Goal: Information Seeking & Learning: Learn about a topic

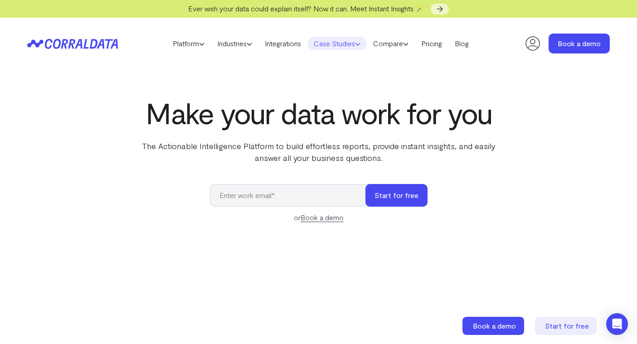
click at [337, 45] on link "Case Studies" at bounding box center [336, 44] width 59 height 14
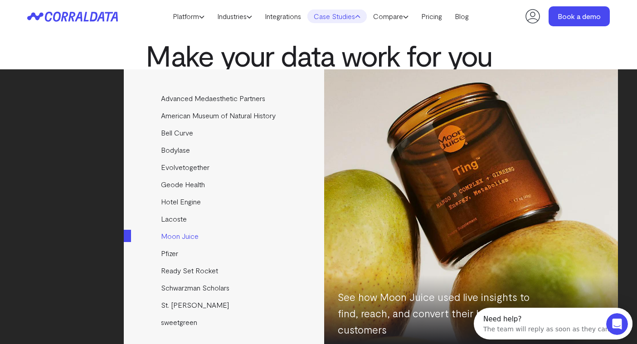
scroll to position [38, 0]
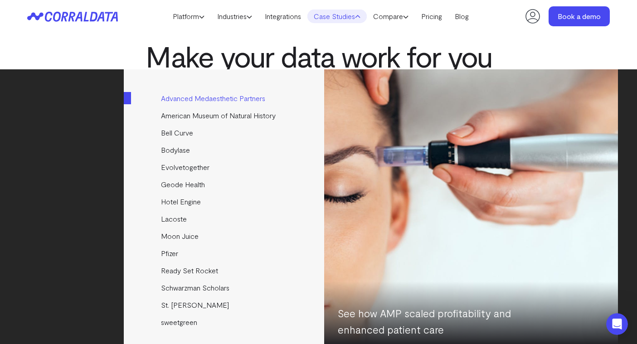
click at [209, 103] on link "Advanced Medaesthetic Partners" at bounding box center [225, 98] width 202 height 17
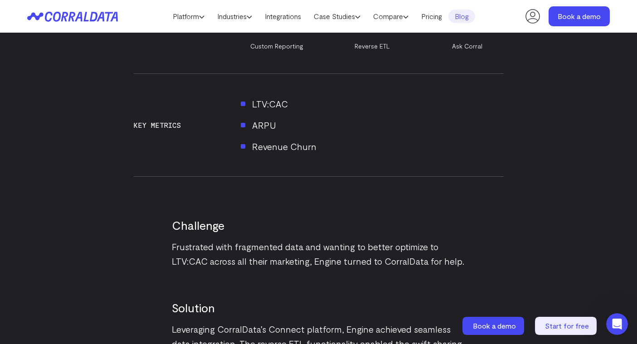
scroll to position [758, 0]
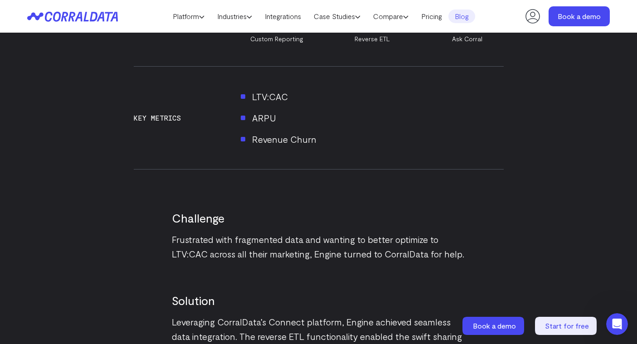
click at [260, 97] on li "LTV:CAC" at bounding box center [372, 96] width 263 height 15
drag, startPoint x: 260, startPoint y: 97, endPoint x: 293, endPoint y: 148, distance: 60.5
click at [293, 148] on div "Key Metrics LTV:CAC ARPU Revenue Churn" at bounding box center [319, 118] width 370 height 102
click at [296, 142] on li "Revenue Churn" at bounding box center [372, 139] width 263 height 15
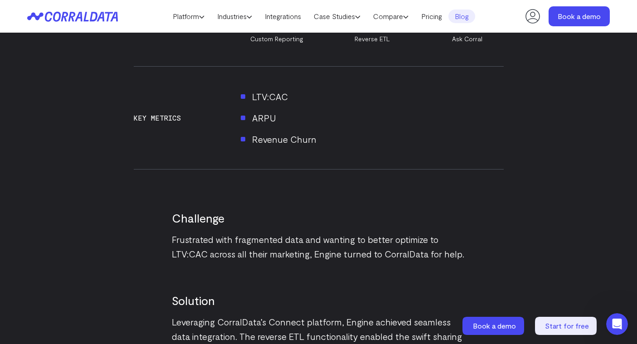
click at [296, 142] on li "Revenue Churn" at bounding box center [372, 139] width 263 height 15
drag, startPoint x: 296, startPoint y: 142, endPoint x: 257, endPoint y: 92, distance: 63.6
click at [257, 92] on ul "LTV:CAC ARPU Revenue Churn" at bounding box center [372, 117] width 263 height 57
click at [257, 92] on li "LTV:CAC" at bounding box center [372, 96] width 263 height 15
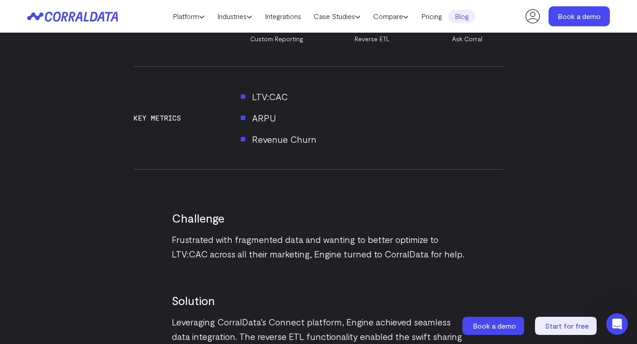
drag, startPoint x: 257, startPoint y: 92, endPoint x: 281, endPoint y: 145, distance: 58.8
click at [281, 145] on ul "LTV:CAC ARPU Revenue Churn" at bounding box center [372, 117] width 263 height 57
click at [281, 145] on li "Revenue Churn" at bounding box center [372, 139] width 263 height 15
drag, startPoint x: 281, startPoint y: 145, endPoint x: 263, endPoint y: 104, distance: 44.9
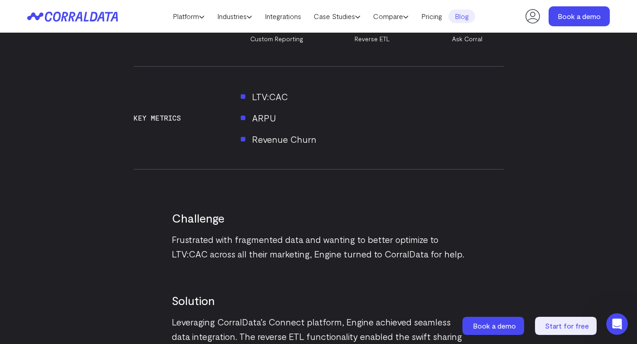
click at [263, 104] on ul "LTV:CAC ARPU Revenue Churn" at bounding box center [372, 117] width 263 height 57
click at [262, 104] on ul "LTV:CAC ARPU Revenue Churn" at bounding box center [372, 117] width 263 height 57
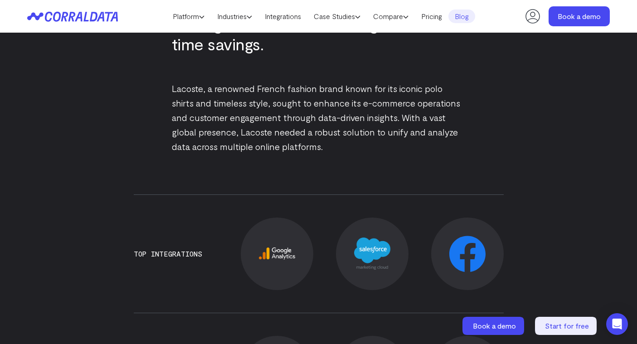
scroll to position [439, 0]
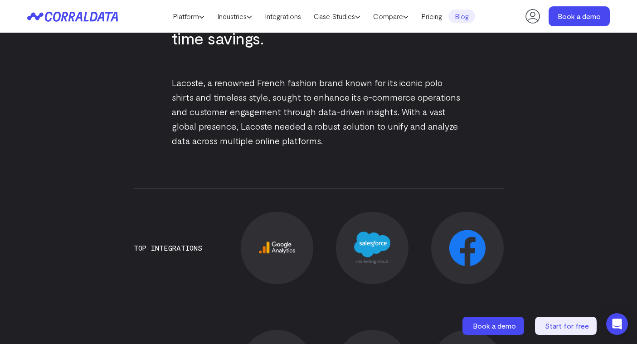
click at [261, 116] on p "Lacoste, a renowned French fashion brand known for its iconic polo shirts and t…" at bounding box center [319, 111] width 294 height 73
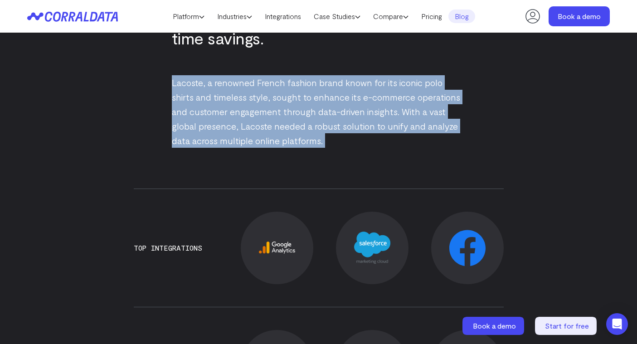
click at [261, 116] on p "Lacoste, a renowned French fashion brand known for its iconic polo shirts and t…" at bounding box center [319, 111] width 294 height 73
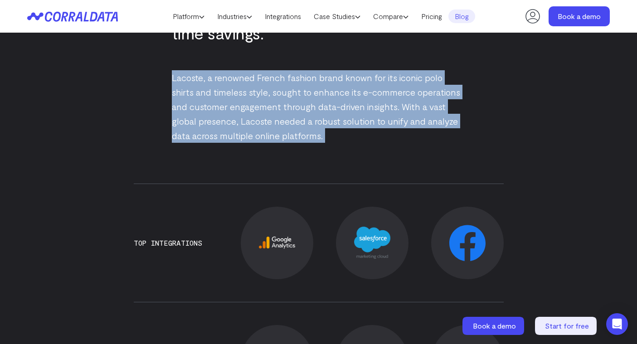
scroll to position [449, 0]
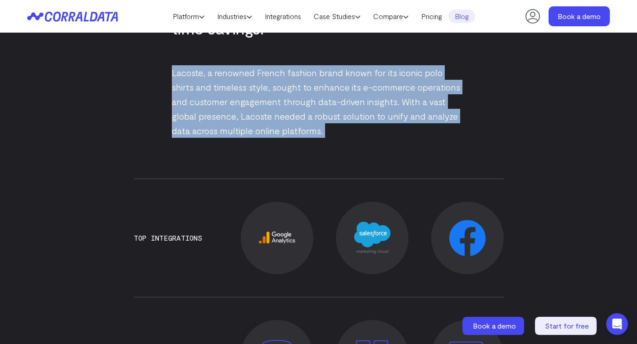
click at [262, 116] on p "Lacoste, a renowned French fashion brand known for its iconic polo shirts and t…" at bounding box center [319, 101] width 294 height 73
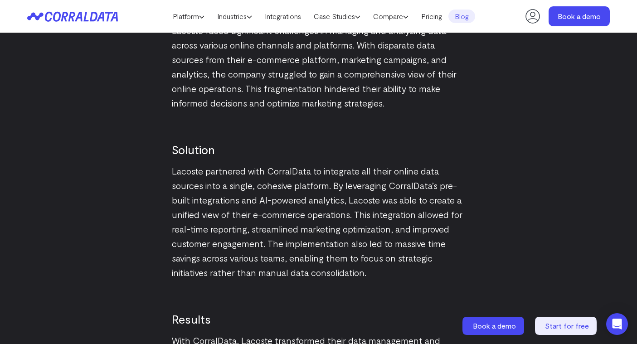
scroll to position [1025, 0]
click at [209, 172] on p "Lacoste partnered with CorralData to integrate all their online data sources in…" at bounding box center [319, 221] width 294 height 116
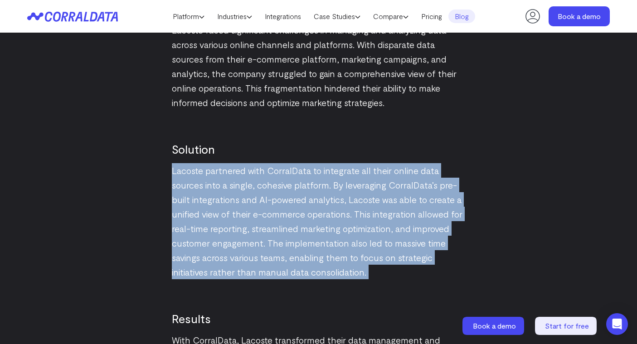
drag, startPoint x: 209, startPoint y: 172, endPoint x: 231, endPoint y: 199, distance: 34.1
click at [228, 197] on p "Lacoste partnered with CorralData to integrate all their online data sources in…" at bounding box center [319, 221] width 294 height 116
click at [233, 200] on p "Lacoste partnered with CorralData to integrate all their online data sources in…" at bounding box center [319, 221] width 294 height 116
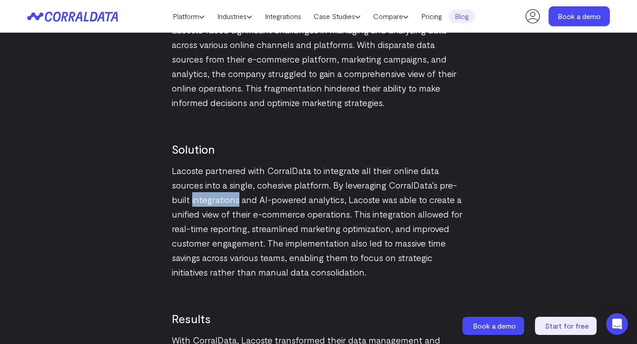
click at [233, 200] on p "Lacoste partnered with CorralData to integrate all their online data sources in…" at bounding box center [319, 221] width 294 height 116
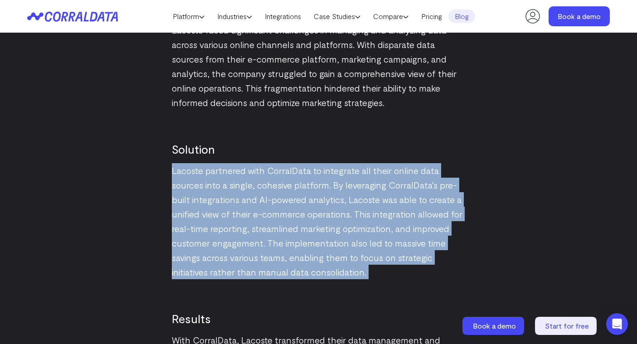
click at [233, 200] on p "Lacoste partnered with CorralData to integrate all their online data sources in…" at bounding box center [319, 221] width 294 height 116
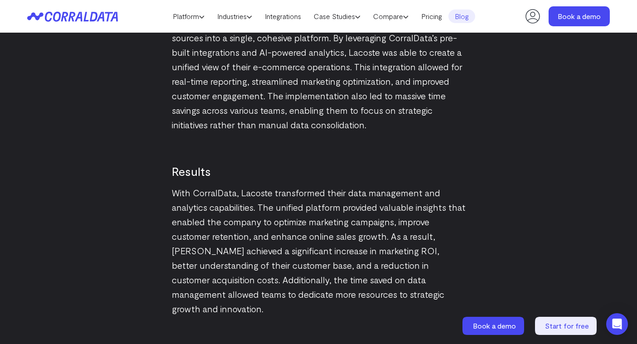
scroll to position [1173, 0]
click at [258, 199] on p "With CorralData, Lacoste transformed their data management and analytics capabi…" at bounding box center [319, 250] width 294 height 131
click at [257, 199] on p "With CorralData, Lacoste transformed their data management and analytics capabi…" at bounding box center [319, 250] width 294 height 131
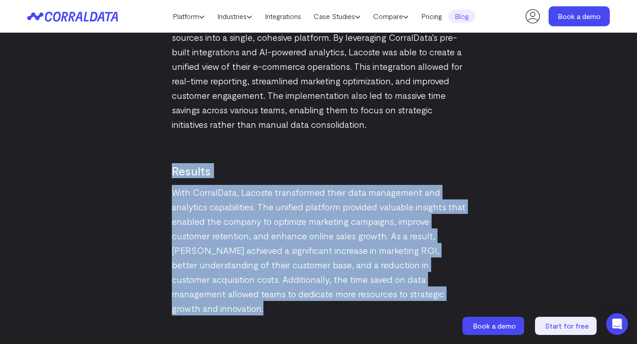
drag, startPoint x: 257, startPoint y: 199, endPoint x: 194, endPoint y: 169, distance: 69.9
click at [197, 171] on div "Results With CorralData, Lacoste transformed their data management and analytic…" at bounding box center [319, 223] width 294 height 184
click at [193, 168] on h2 "Results" at bounding box center [319, 170] width 294 height 15
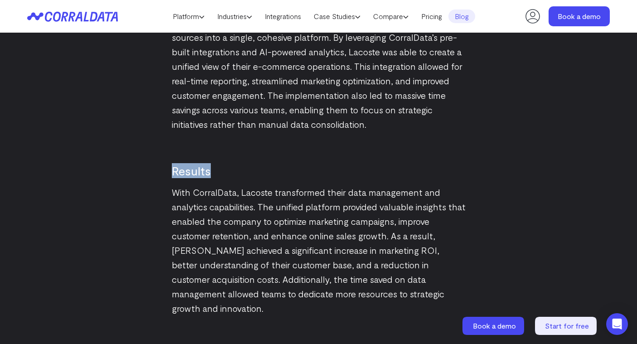
click at [193, 168] on h2 "Results" at bounding box center [319, 170] width 294 height 15
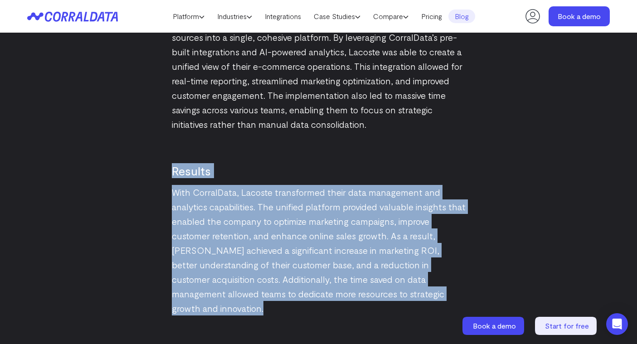
drag, startPoint x: 193, startPoint y: 168, endPoint x: 219, endPoint y: 209, distance: 48.9
click at [219, 209] on div "Results With CorralData, Lacoste transformed their data management and analytic…" at bounding box center [319, 223] width 294 height 184
click at [221, 210] on p "With CorralData, Lacoste transformed their data management and analytics capabi…" at bounding box center [319, 250] width 294 height 131
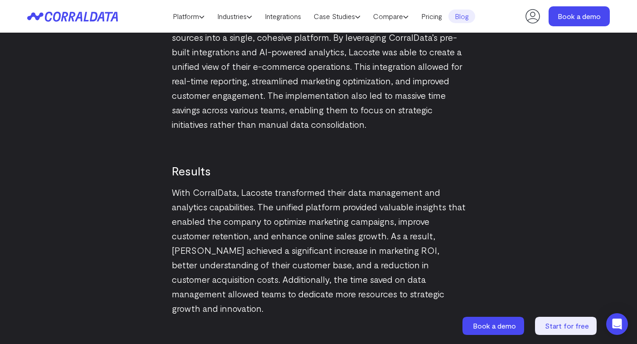
click at [334, 165] on h2 "Results" at bounding box center [319, 170] width 294 height 15
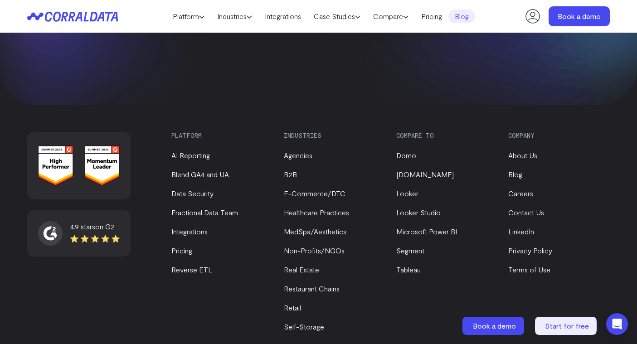
scroll to position [1676, 0]
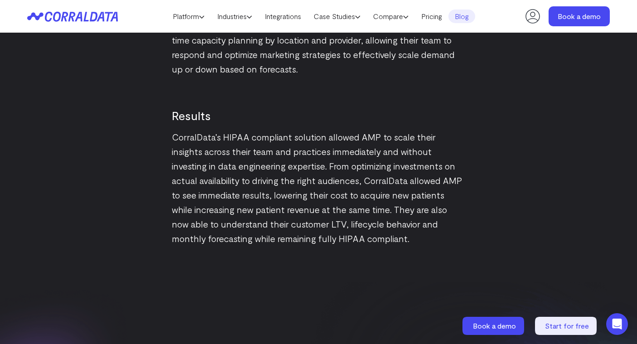
scroll to position [1352, 0]
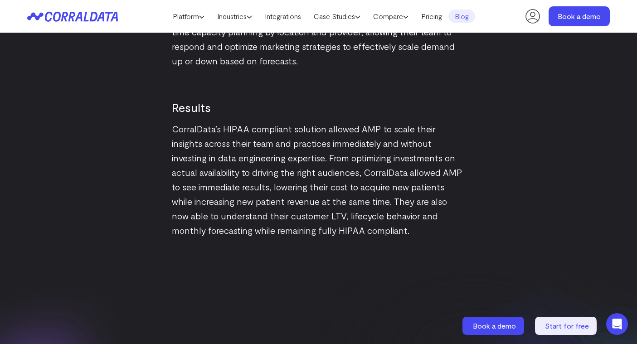
click at [184, 100] on h2 "Results" at bounding box center [319, 107] width 294 height 15
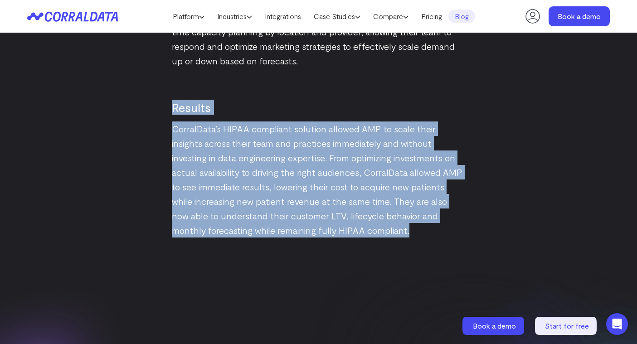
drag, startPoint x: 184, startPoint y: 97, endPoint x: 228, endPoint y: 143, distance: 63.1
click at [228, 143] on div "Results CorralData’s HIPAA compliant solution allowed AMP to scale their insigh…" at bounding box center [319, 153] width 294 height 170
click at [231, 143] on p "CorralData’s HIPAA compliant solution allowed AMP to scale their insights acros…" at bounding box center [319, 179] width 294 height 116
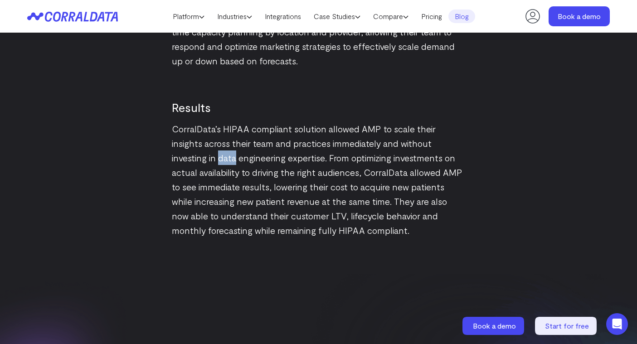
click at [231, 143] on p "CorralData’s HIPAA compliant solution allowed AMP to scale their insights acros…" at bounding box center [319, 179] width 294 height 116
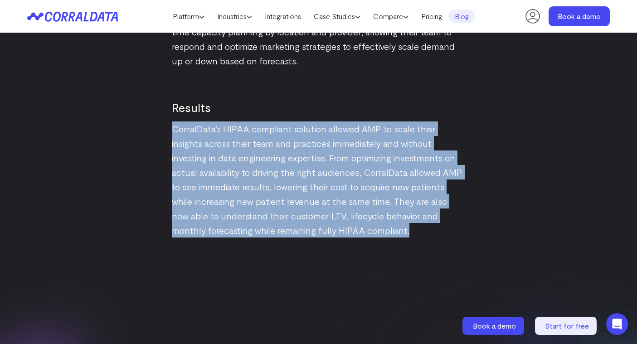
drag, startPoint x: 231, startPoint y: 143, endPoint x: 199, endPoint y: 102, distance: 51.7
click at [203, 105] on div "Results CorralData’s HIPAA compliant solution allowed AMP to scale their insigh…" at bounding box center [319, 153] width 294 height 170
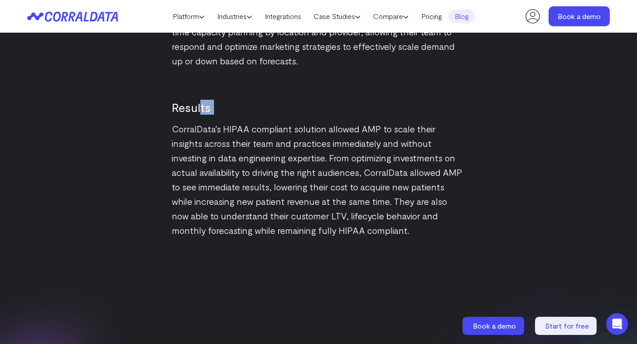
click at [199, 103] on h2 "Results" at bounding box center [319, 107] width 294 height 15
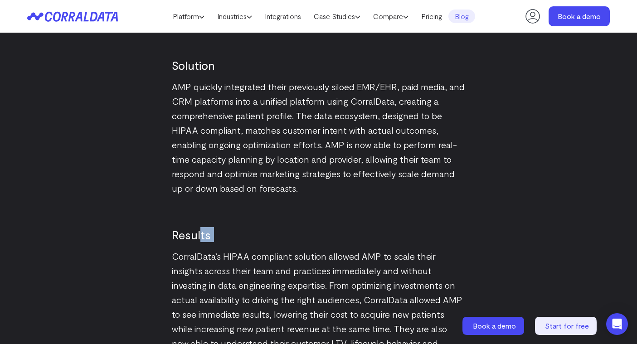
scroll to position [1221, 0]
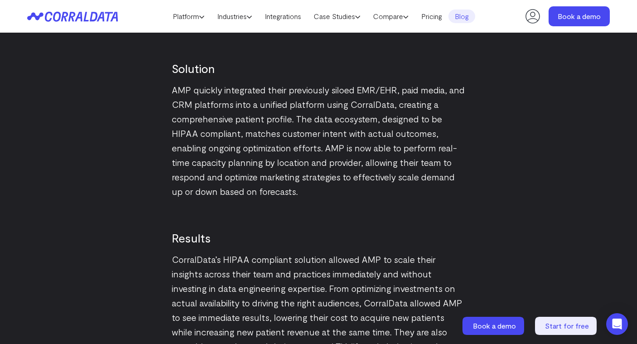
click at [286, 68] on div "Solution AMP quickly integrated their previously siloed EMR/EHR, paid media, an…" at bounding box center [319, 114] width 294 height 170
